Goal: Task Accomplishment & Management: Use online tool/utility

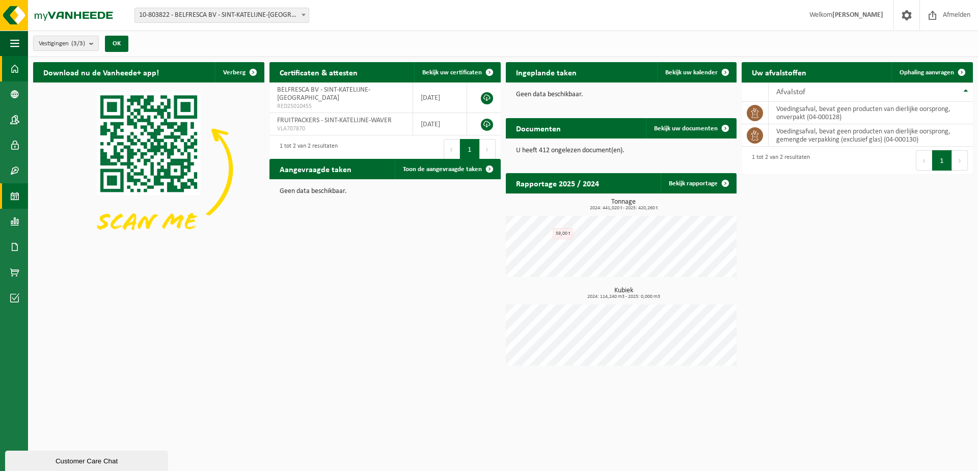
click at [14, 199] on span at bounding box center [14, 195] width 9 height 25
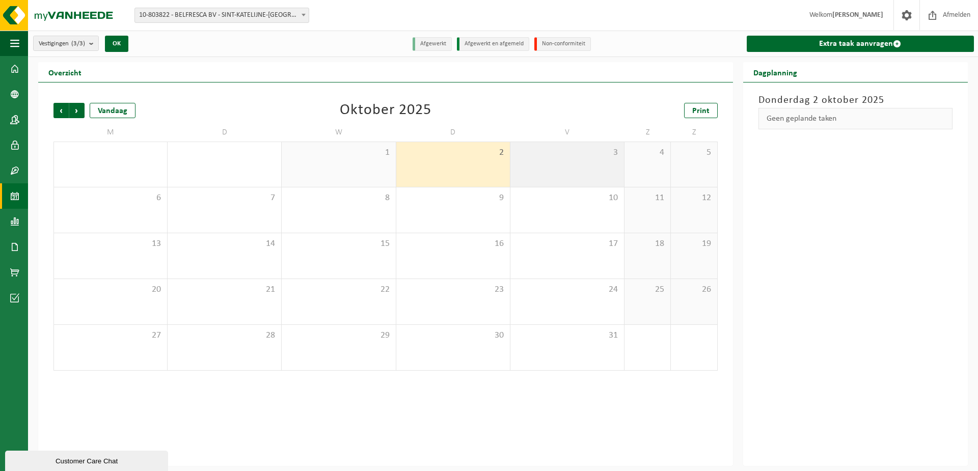
click at [580, 169] on div "3" at bounding box center [568, 164] width 114 height 45
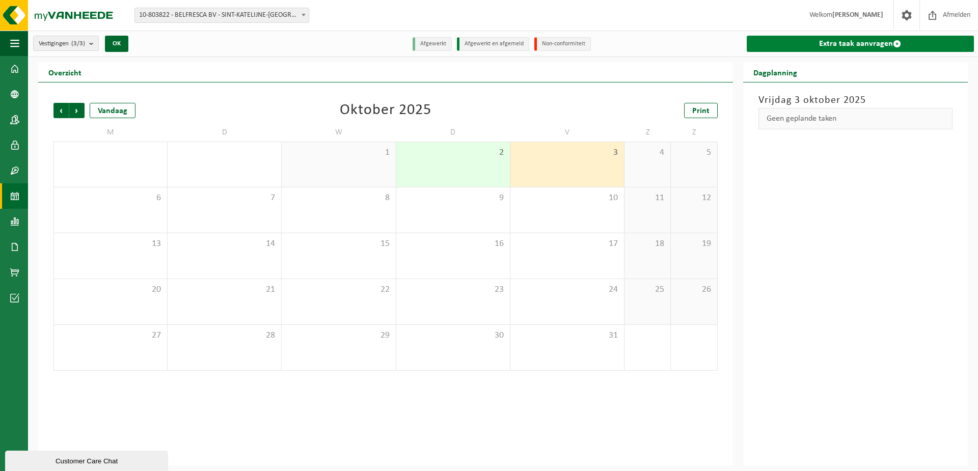
click at [871, 41] on link "Extra taak aanvragen" at bounding box center [860, 44] width 227 height 16
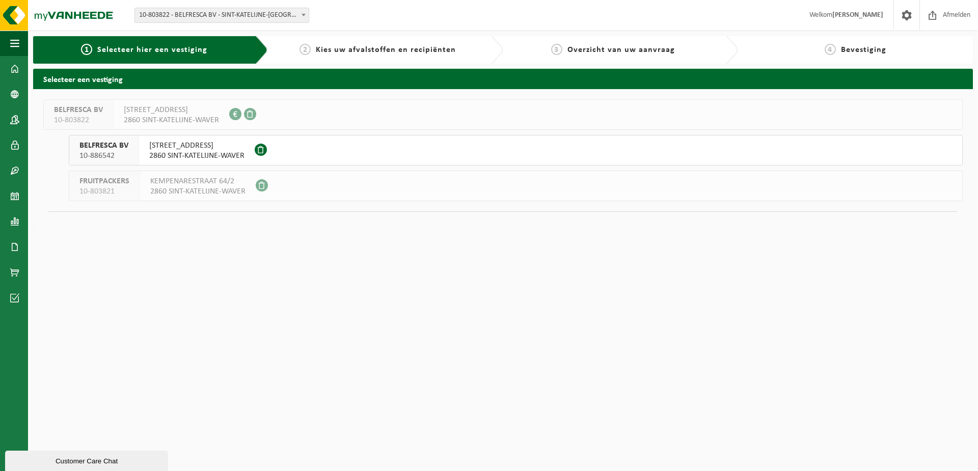
click at [177, 147] on span "HOVENIERSSTRAAT 47" at bounding box center [196, 146] width 95 height 10
click at [389, 49] on span "Kies uw afvalstoffen en recipiënten" at bounding box center [386, 50] width 140 height 8
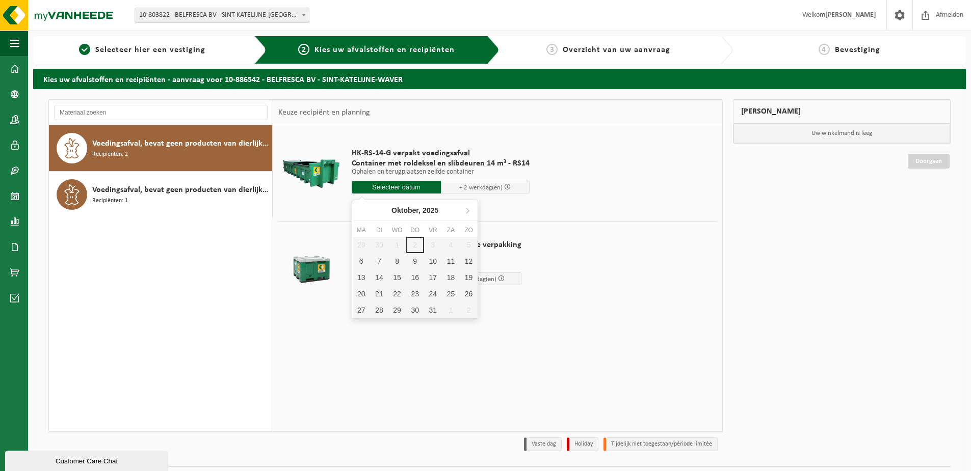
click at [402, 184] on input "text" at bounding box center [396, 187] width 89 height 13
click at [362, 258] on div "6" at bounding box center [361, 261] width 18 height 16
type input "Van 2025-10-06"
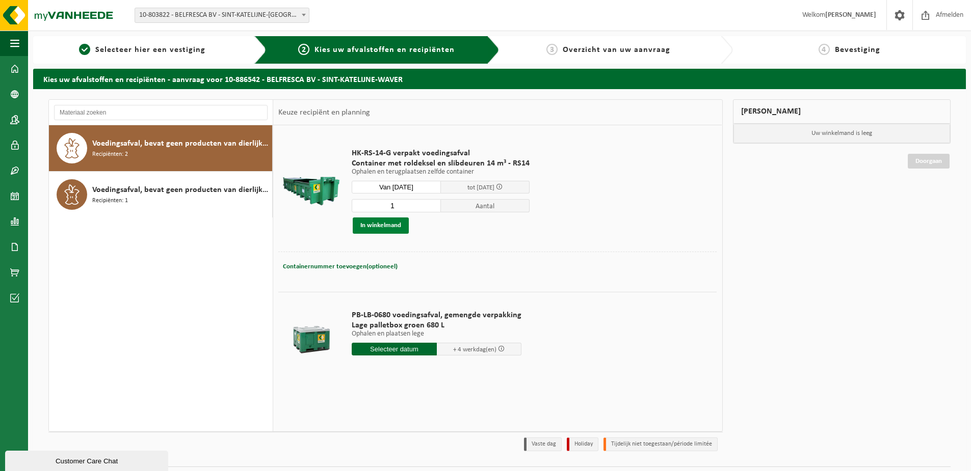
click at [390, 222] on button "In winkelmand" at bounding box center [381, 226] width 56 height 16
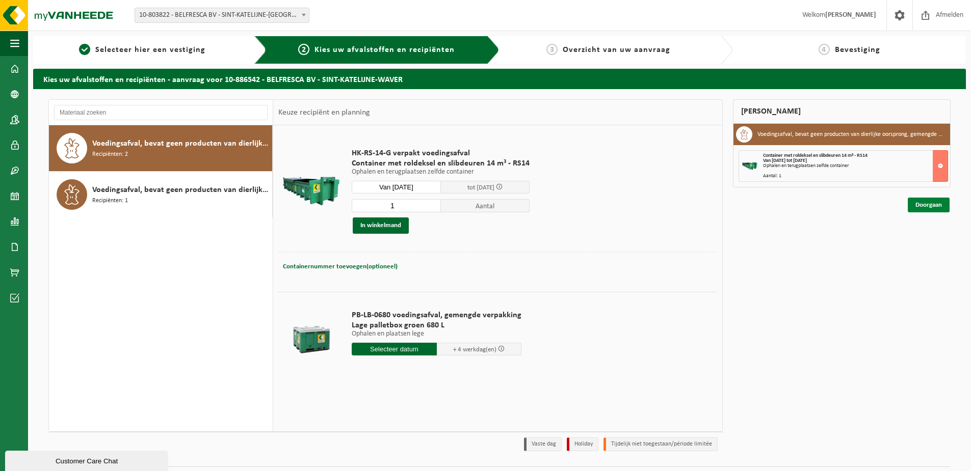
click at [926, 203] on link "Doorgaan" at bounding box center [929, 205] width 42 height 15
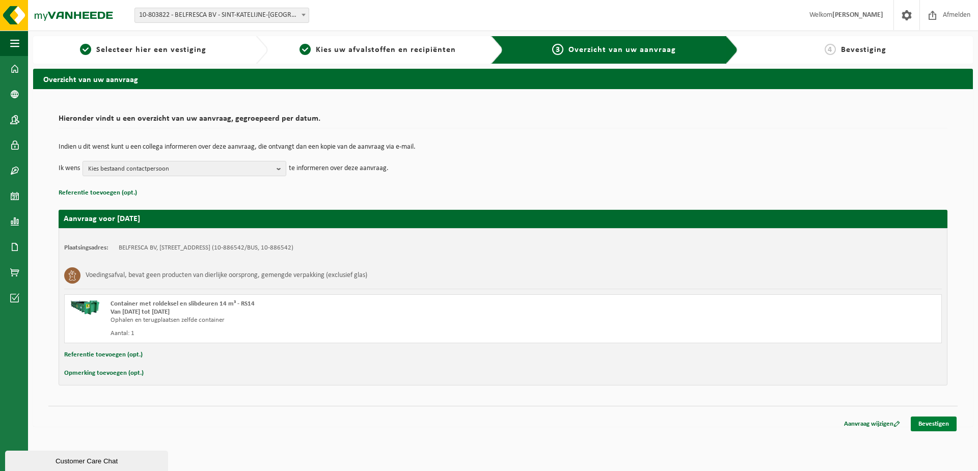
click at [946, 428] on link "Bevestigen" at bounding box center [934, 424] width 46 height 15
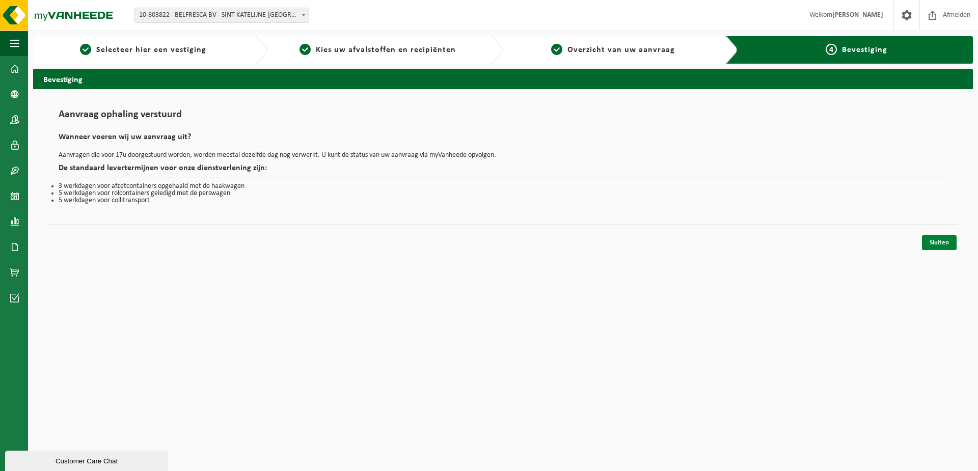
click at [938, 247] on link "Sluiten" at bounding box center [939, 242] width 35 height 15
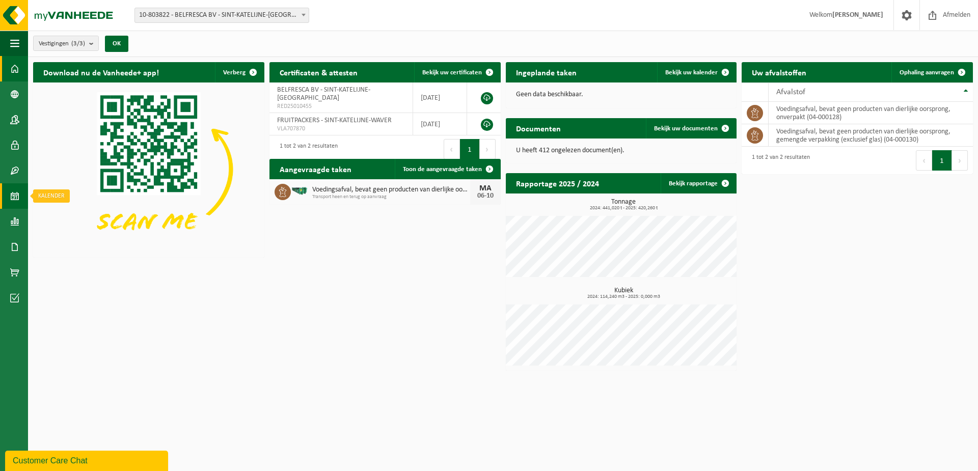
click at [15, 195] on span at bounding box center [14, 195] width 9 height 25
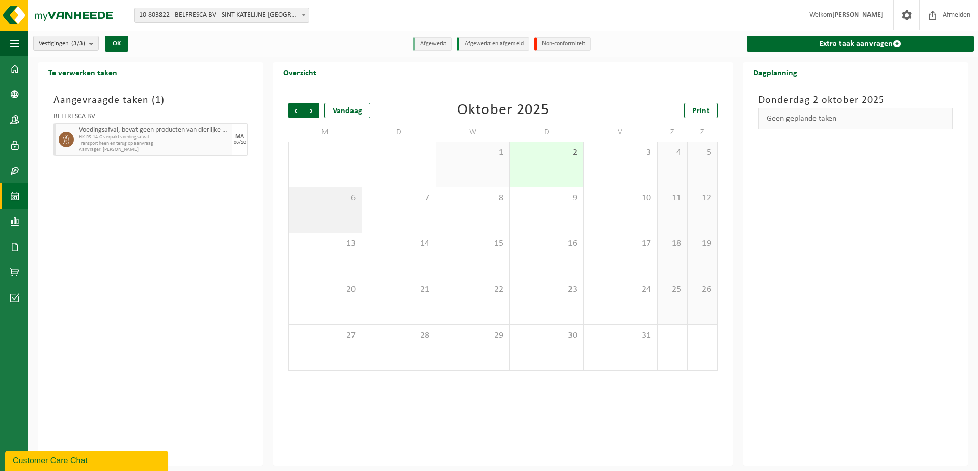
click at [304, 200] on span "6" at bounding box center [325, 198] width 63 height 11
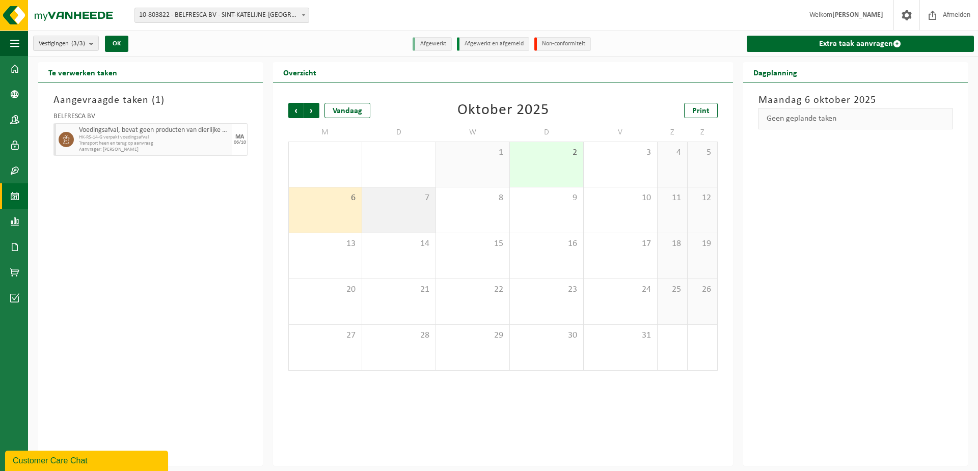
click at [392, 209] on div "7" at bounding box center [398, 210] width 73 height 45
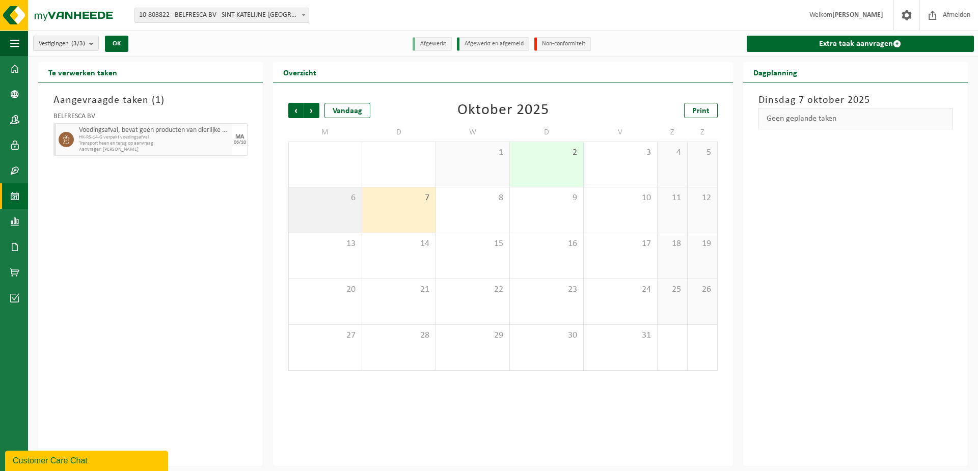
click at [342, 206] on div "6" at bounding box center [325, 210] width 73 height 45
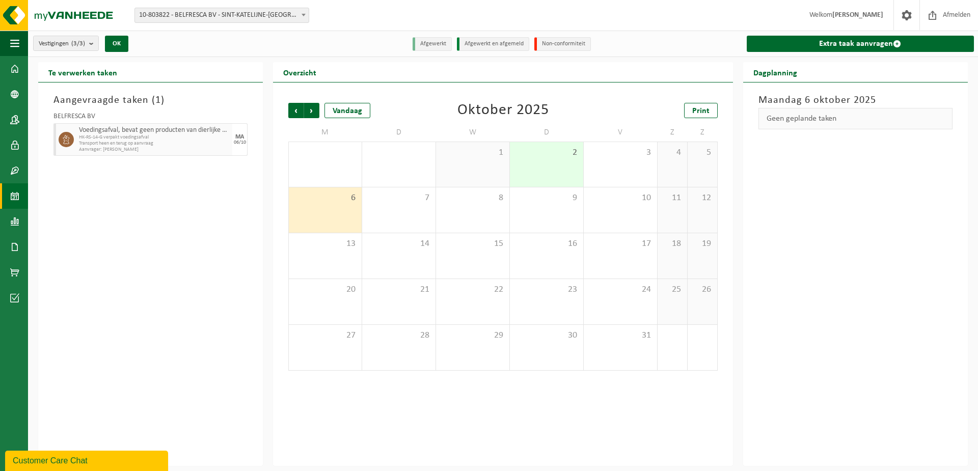
click at [177, 138] on span "HK-RS-14-G verpakt voedingsafval" at bounding box center [154, 138] width 151 height 6
click at [360, 213] on div "6" at bounding box center [325, 210] width 73 height 45
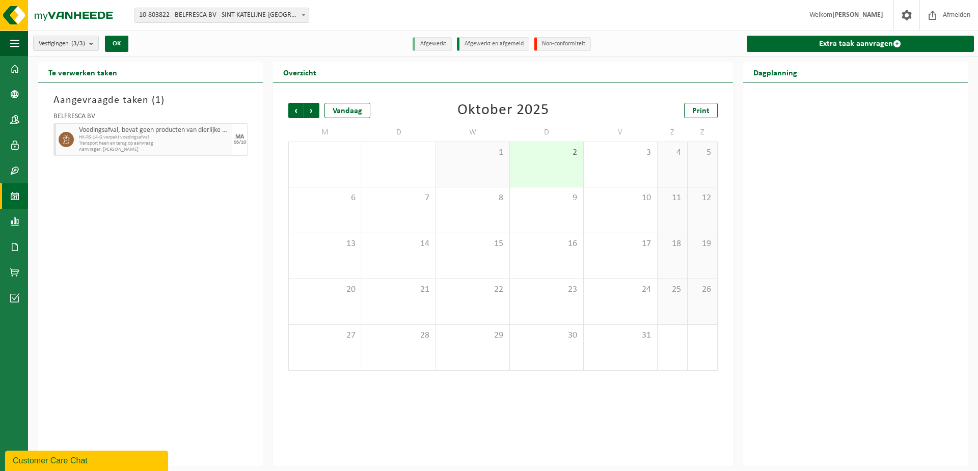
click at [166, 142] on span "Transport heen en terug op aanvraag" at bounding box center [154, 144] width 151 height 6
click at [125, 146] on span "Transport heen en terug op aanvraag" at bounding box center [154, 144] width 151 height 6
click at [242, 138] on div "MA" at bounding box center [239, 137] width 9 height 6
click at [168, 136] on span "HK-RS-14-G verpakt voedingsafval" at bounding box center [154, 138] width 151 height 6
